Goal: Check status: Verify the current state of an ongoing process or item

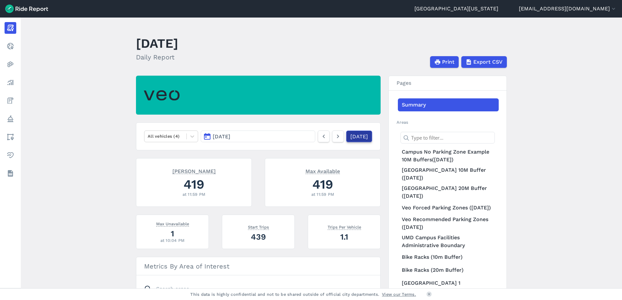
click at [350, 138] on link "[DATE]" at bounding box center [359, 137] width 26 height 12
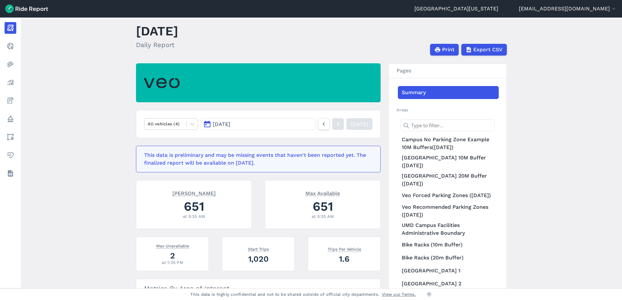
scroll to position [33, 0]
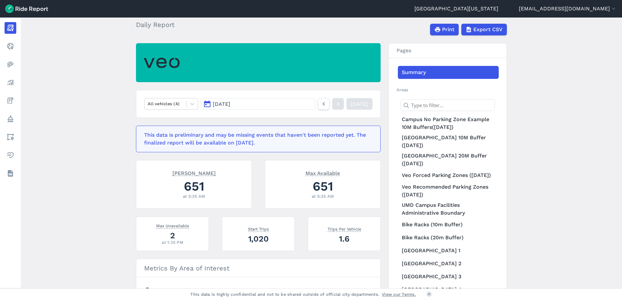
click at [244, 106] on button "[DATE]" at bounding box center [258, 104] width 114 height 12
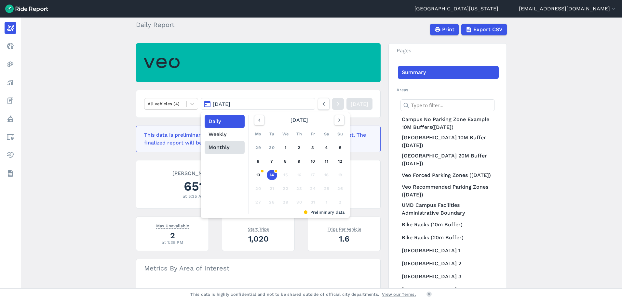
click at [223, 147] on button "Monthly" at bounding box center [225, 147] width 40 height 13
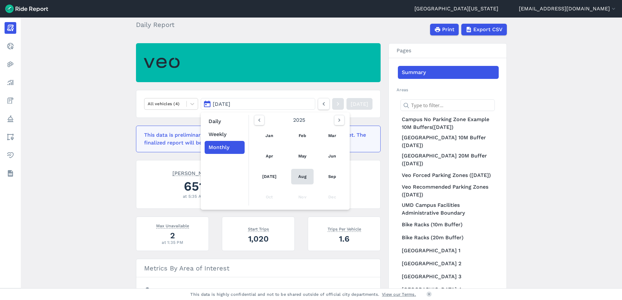
click at [298, 178] on link "Aug" at bounding box center [302, 177] width 22 height 16
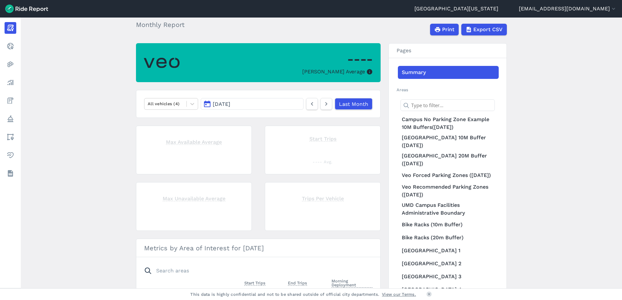
click at [294, 107] on button "[DATE]" at bounding box center [252, 104] width 103 height 12
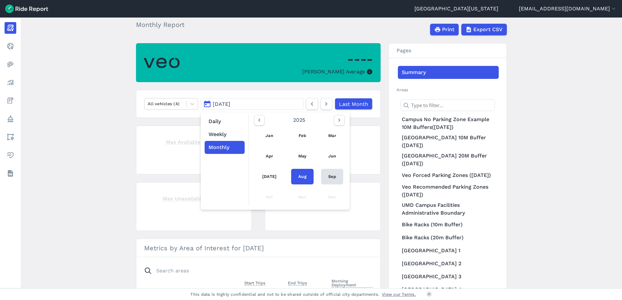
click at [328, 177] on link "Sep" at bounding box center [332, 177] width 22 height 16
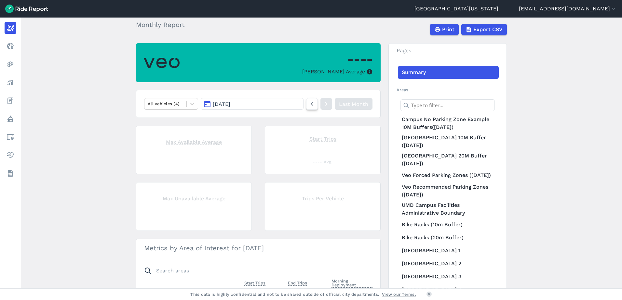
click at [310, 107] on icon at bounding box center [311, 104] width 7 height 8
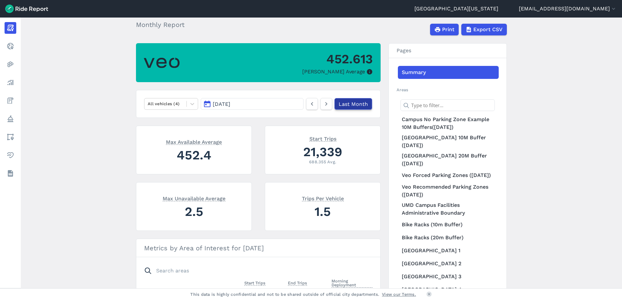
click at [341, 103] on link "Last Month" at bounding box center [353, 104] width 38 height 12
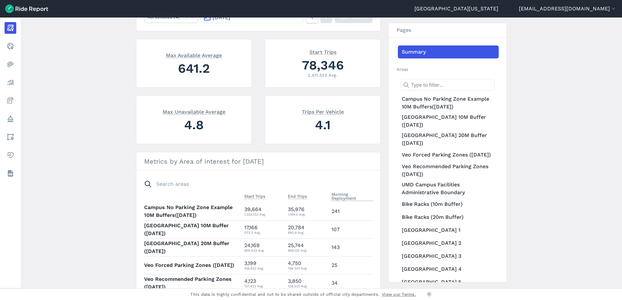
scroll to position [130, 0]
